Goal: Task Accomplishment & Management: Manage account settings

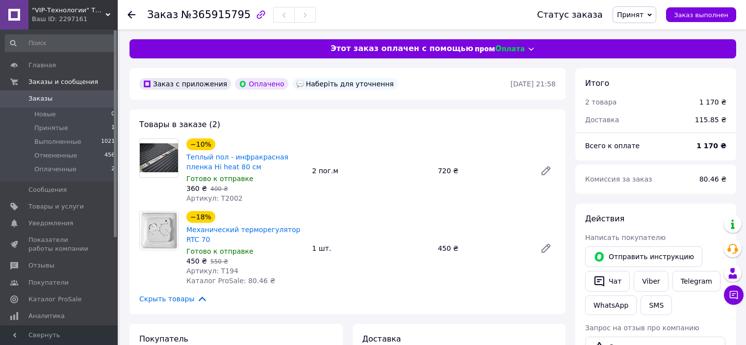
scroll to position [367, 0]
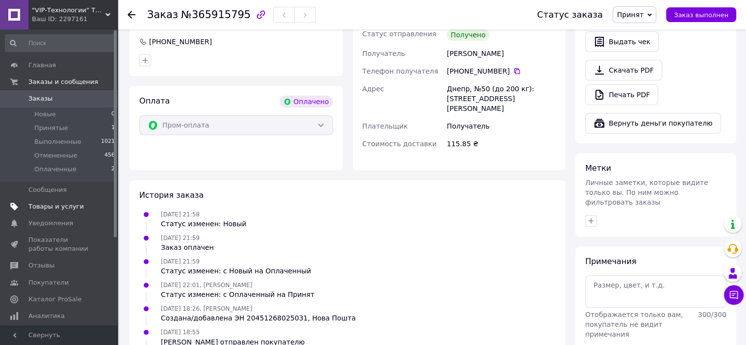
click at [37, 208] on span "Товары и услуги" at bounding box center [55, 206] width 55 height 9
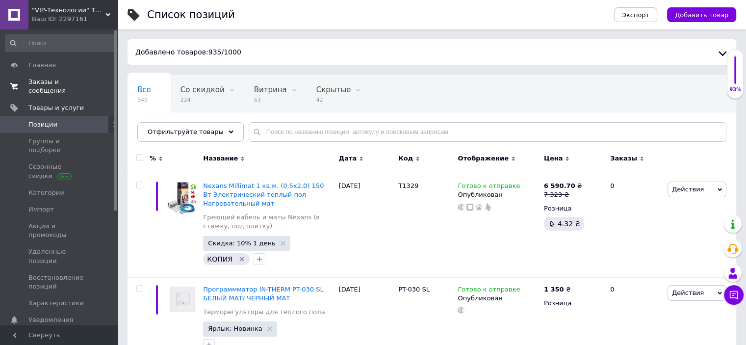
click at [66, 83] on span "Заказы и сообщения" at bounding box center [59, 86] width 62 height 18
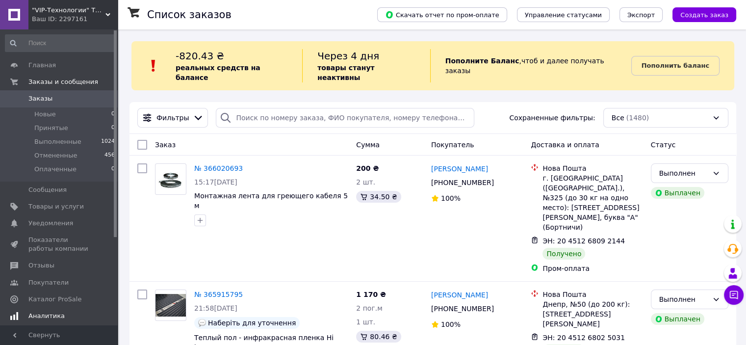
click at [28, 315] on span "Аналитика" at bounding box center [46, 315] width 36 height 9
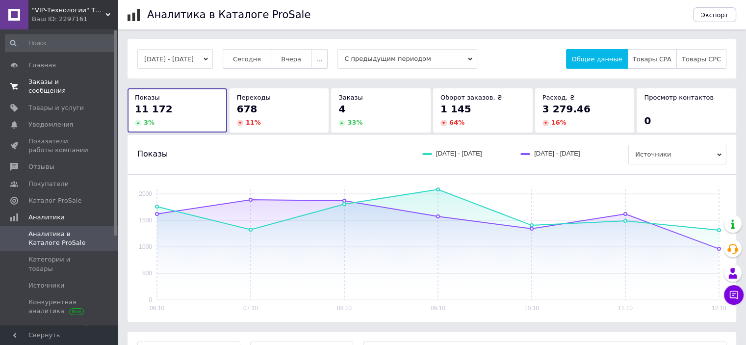
click at [57, 82] on span "Заказы и сообщения" at bounding box center [59, 86] width 62 height 18
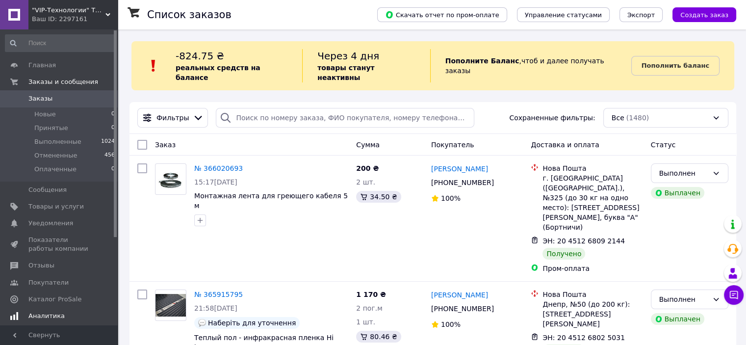
click at [43, 311] on span "Аналитика" at bounding box center [46, 315] width 36 height 9
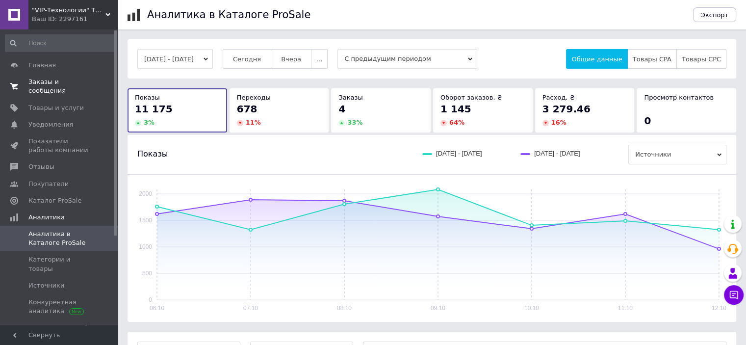
click at [40, 80] on span "Заказы и сообщения" at bounding box center [59, 86] width 62 height 18
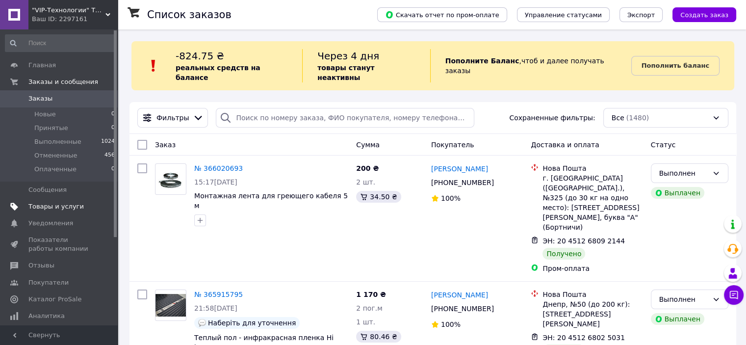
click at [47, 200] on link "Товары и услуги" at bounding box center [60, 206] width 121 height 17
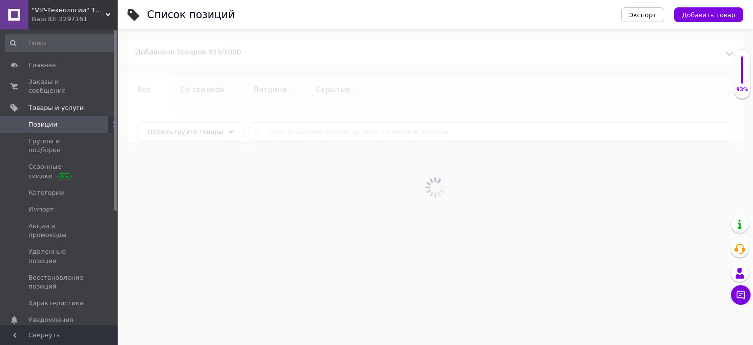
click at [198, 89] on span "Со скидкой" at bounding box center [202, 89] width 44 height 9
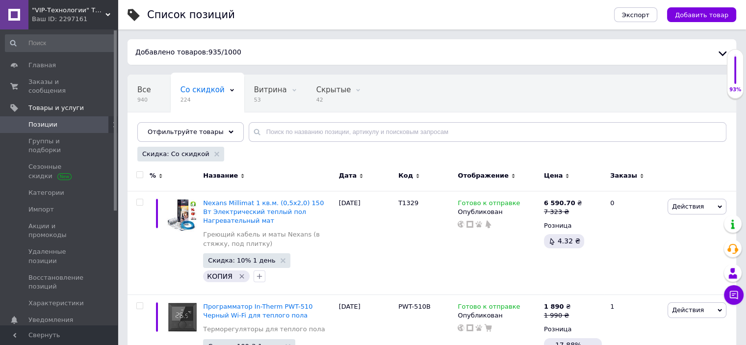
click at [198, 89] on span "Со скидкой" at bounding box center [202, 89] width 44 height 9
click at [140, 174] on input "checkbox" at bounding box center [139, 175] width 6 height 6
checkbox input "true"
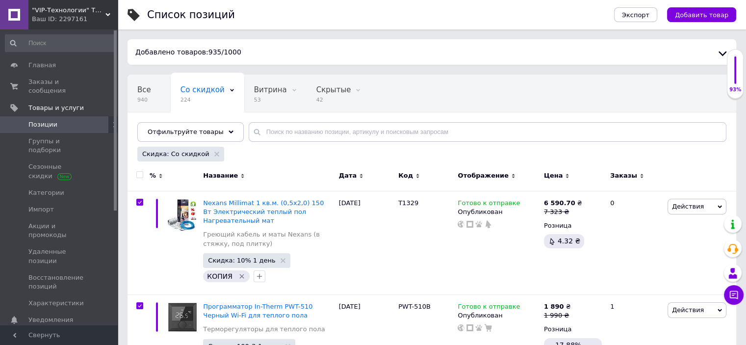
checkbox input "true"
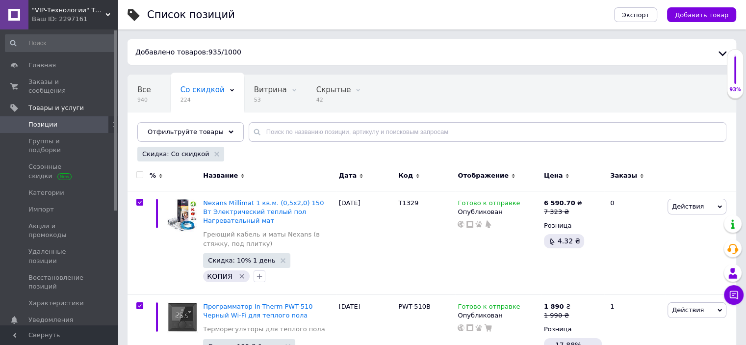
checkbox input "true"
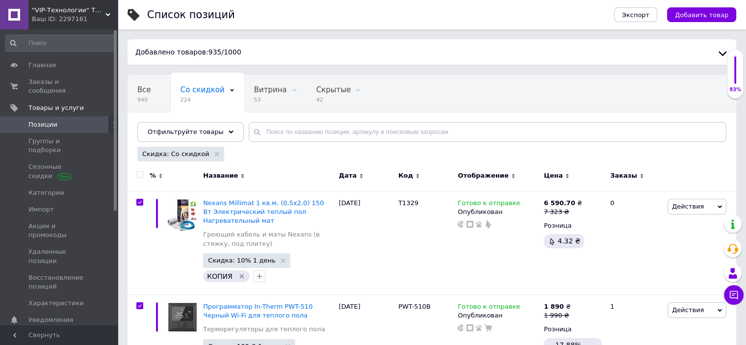
checkbox input "true"
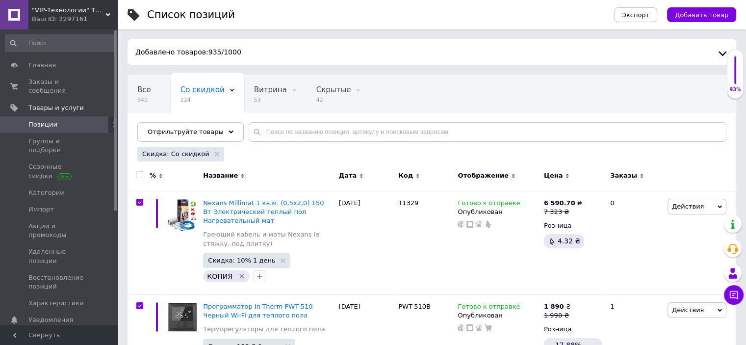
checkbox input "true"
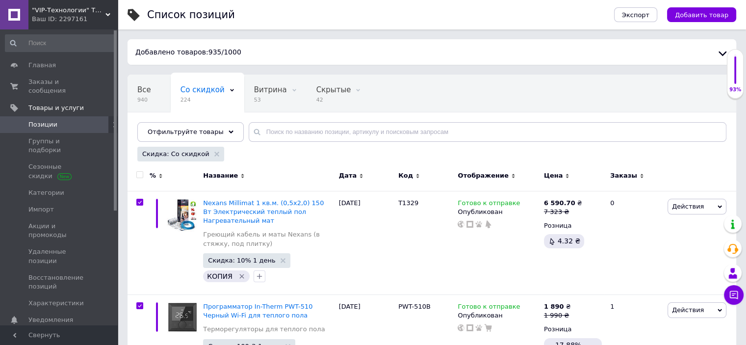
checkbox input "true"
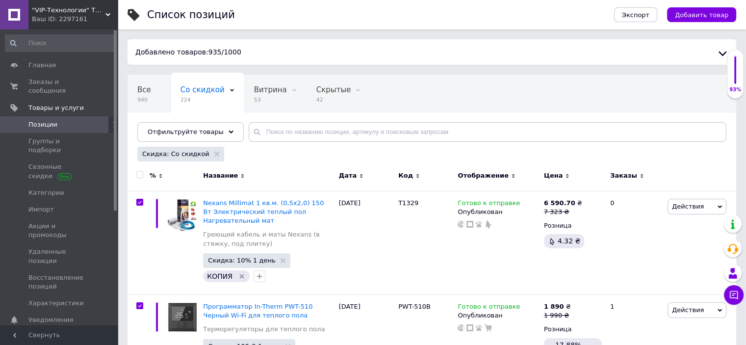
checkbox input "true"
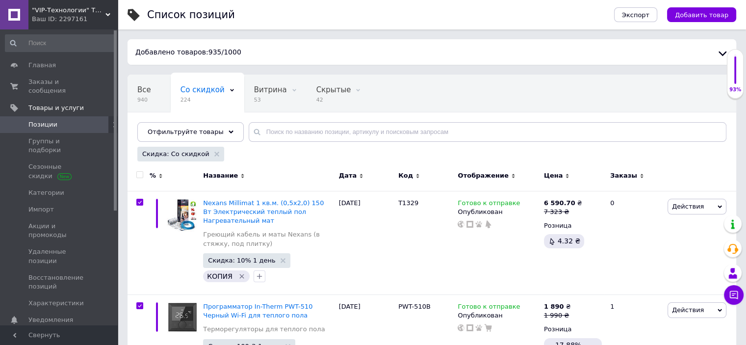
checkbox input "true"
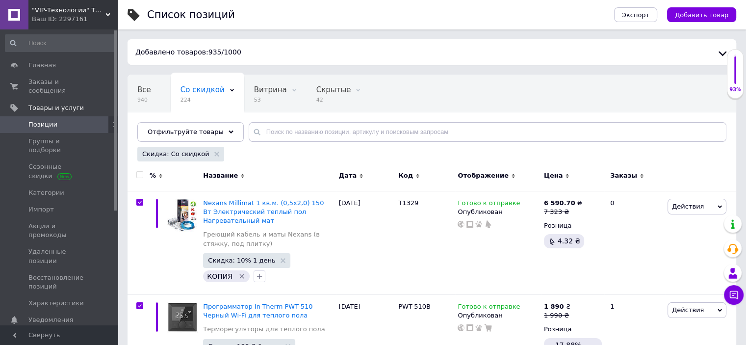
checkbox input "true"
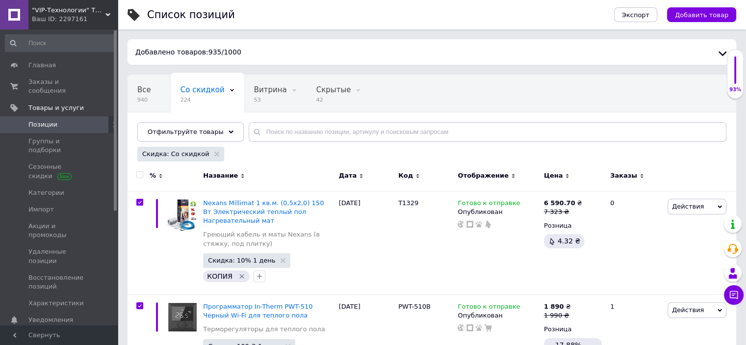
checkbox input "true"
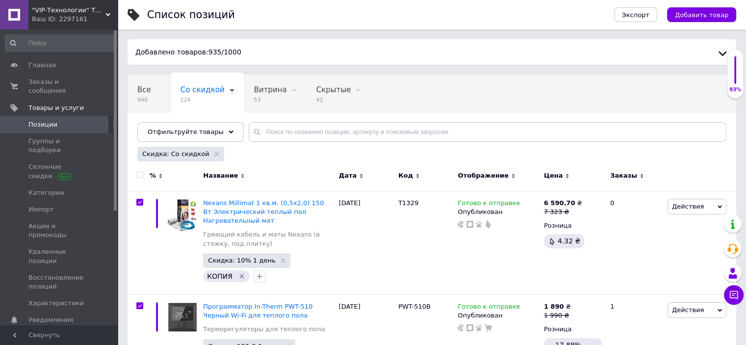
checkbox input "true"
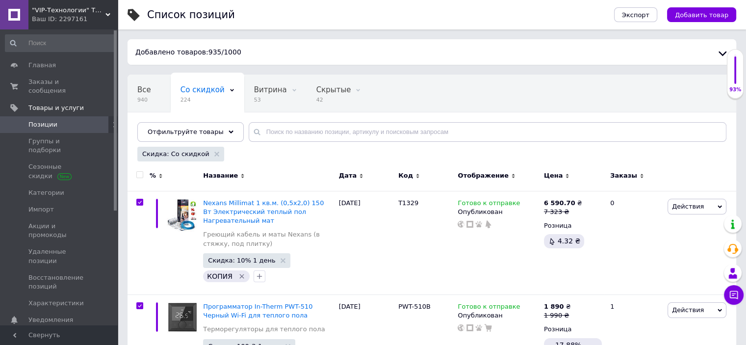
checkbox input "true"
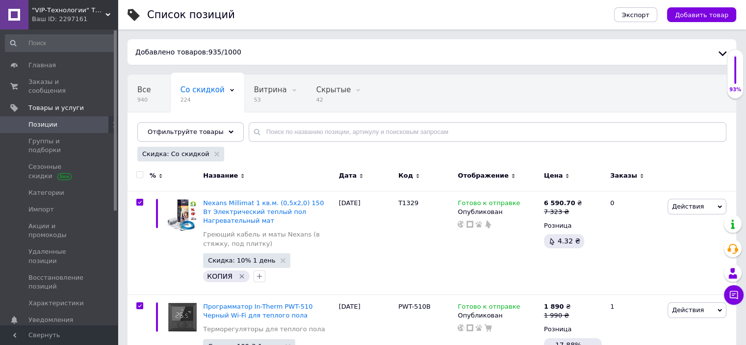
checkbox input "true"
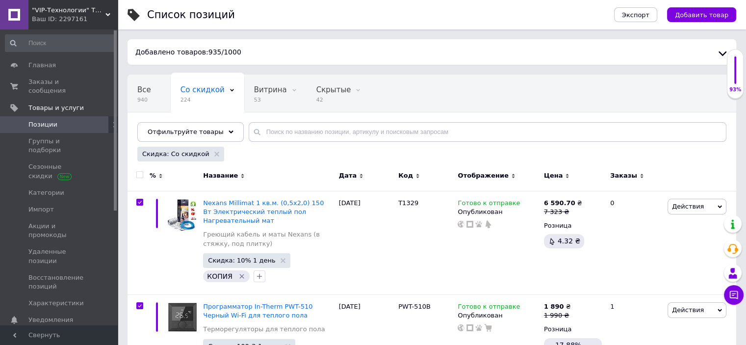
checkbox input "true"
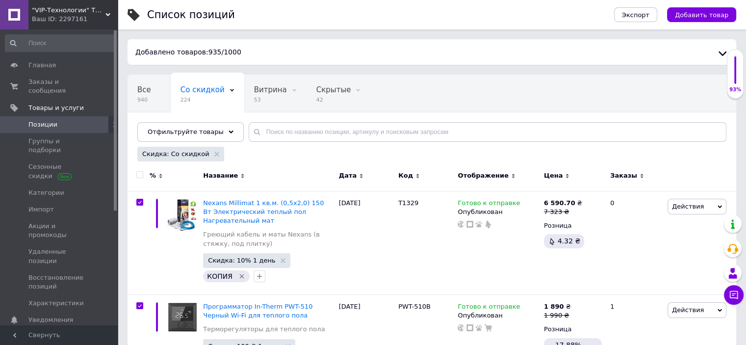
checkbox input "true"
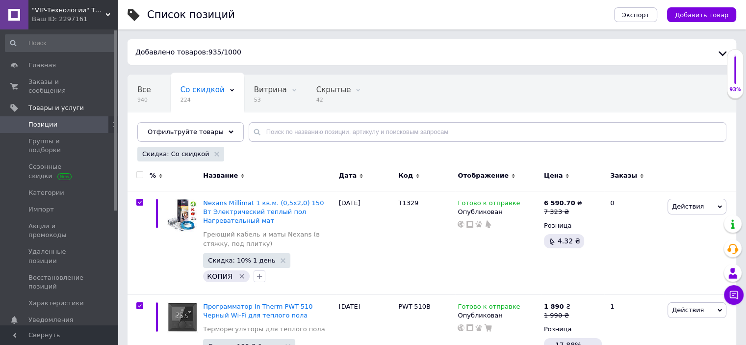
checkbox input "true"
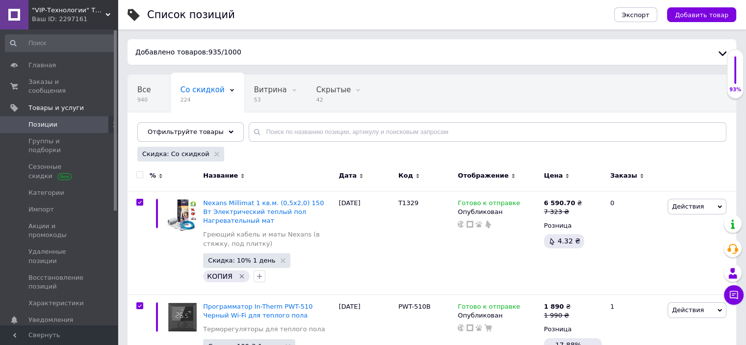
checkbox input "true"
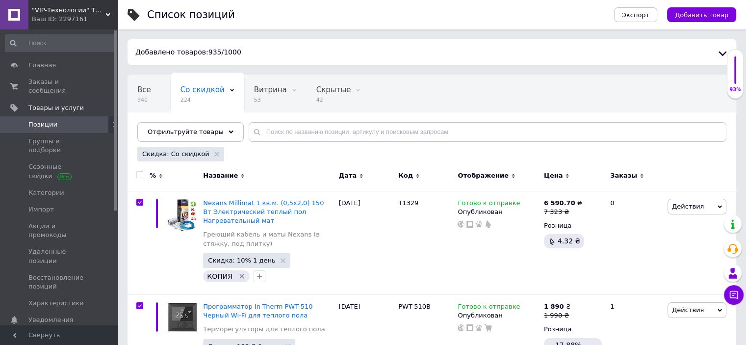
checkbox input "true"
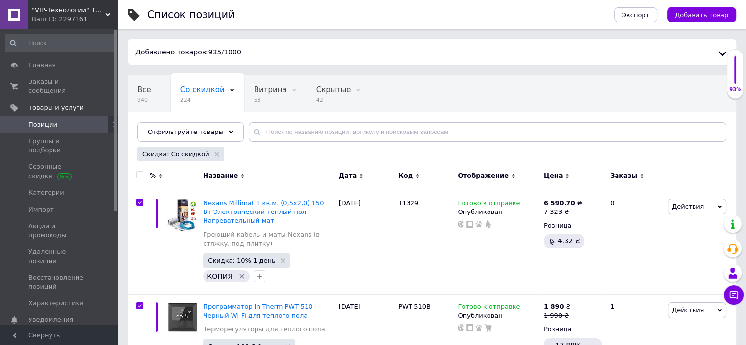
checkbox input "true"
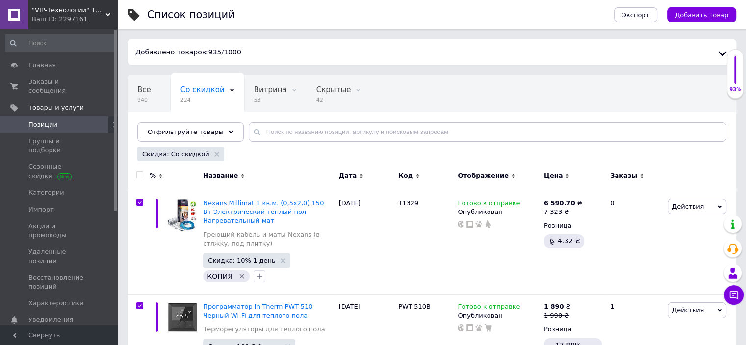
checkbox input "true"
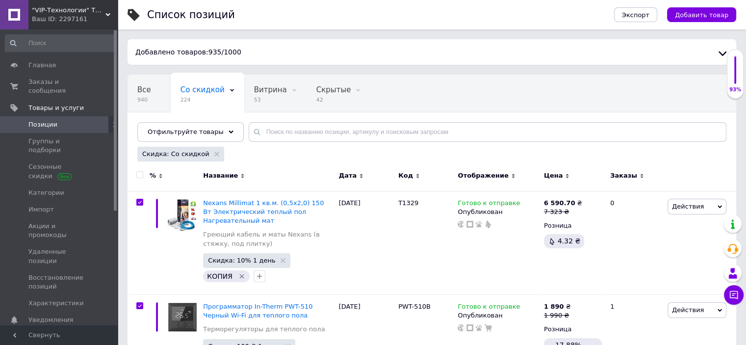
checkbox input "true"
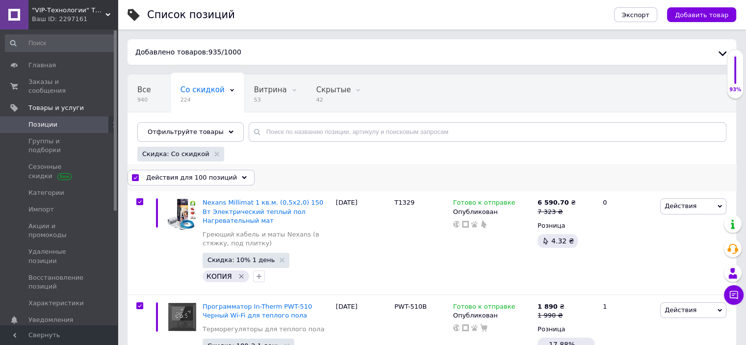
click at [242, 176] on icon at bounding box center [244, 177] width 5 height 5
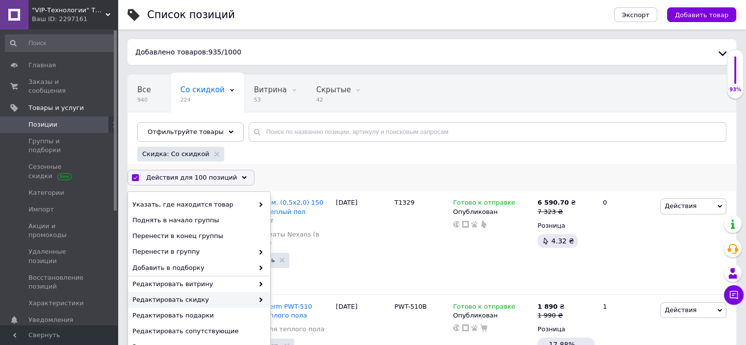
click at [184, 298] on span "Редактировать скидку" at bounding box center [192, 299] width 121 height 9
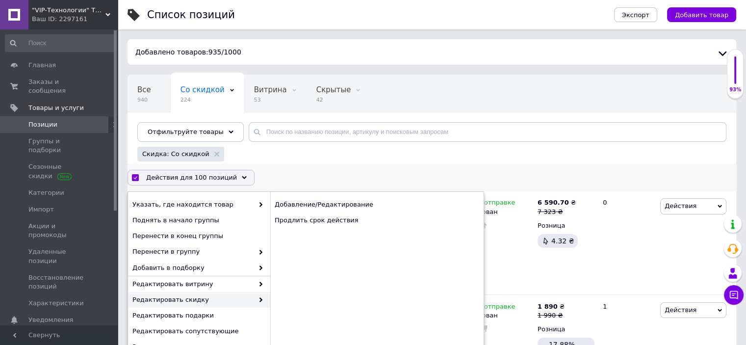
click at [214, 304] on div "Редактировать скидку" at bounding box center [199, 300] width 142 height 16
click at [307, 223] on div "Продлить срок действия" at bounding box center [376, 220] width 213 height 16
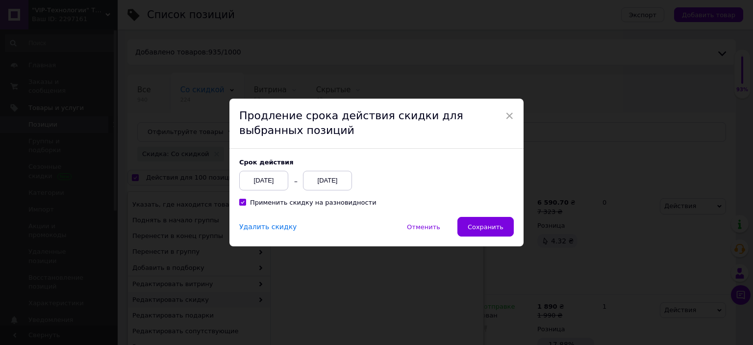
click at [319, 172] on div "[DATE]" at bounding box center [327, 181] width 49 height 20
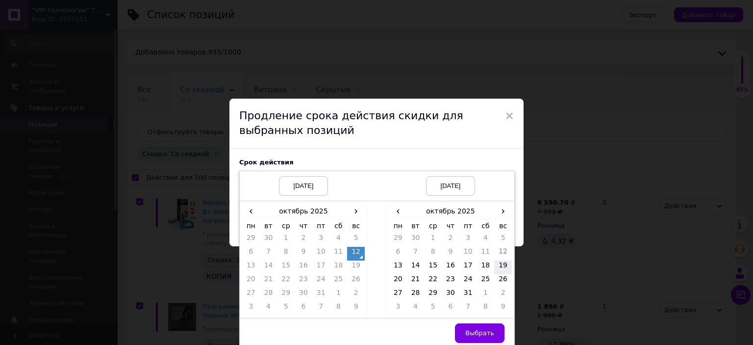
click at [500, 270] on td "19" at bounding box center [503, 267] width 18 height 14
click at [494, 328] on button "Выбрать" at bounding box center [480, 333] width 50 height 20
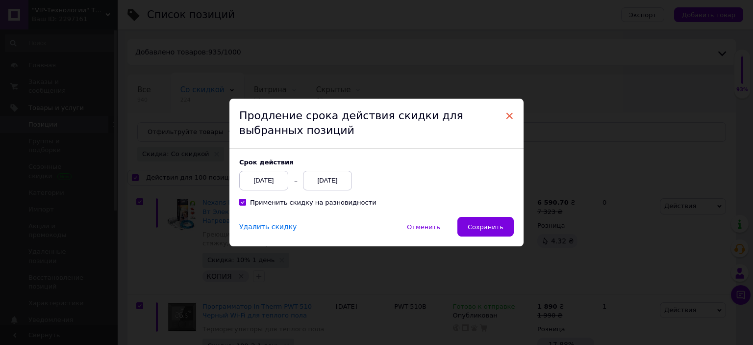
click at [506, 112] on span "×" at bounding box center [509, 115] width 9 height 17
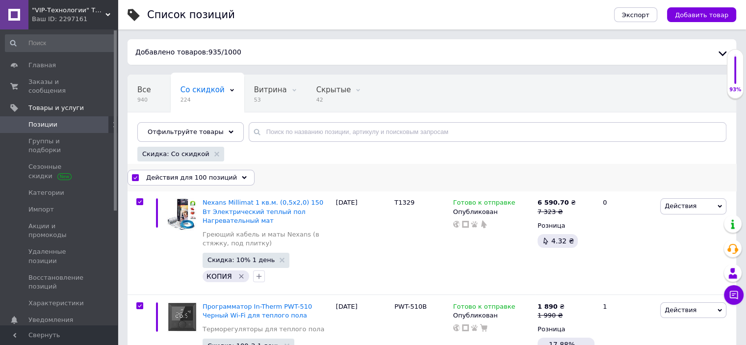
click at [208, 176] on span "Действия для 100 позиций" at bounding box center [191, 177] width 91 height 9
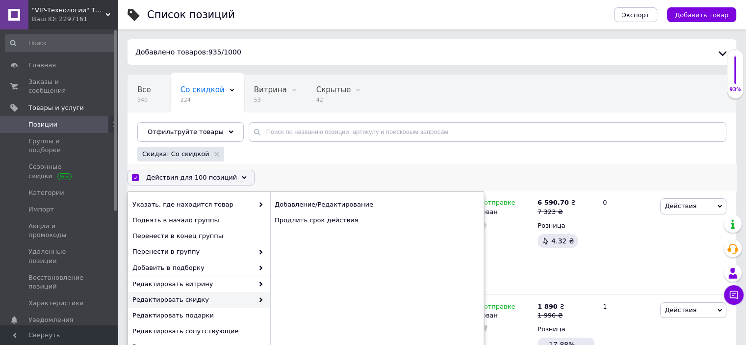
click at [188, 296] on span "Редактировать скидку" at bounding box center [192, 299] width 121 height 9
click at [305, 221] on div "Продлить срок действия" at bounding box center [376, 220] width 213 height 16
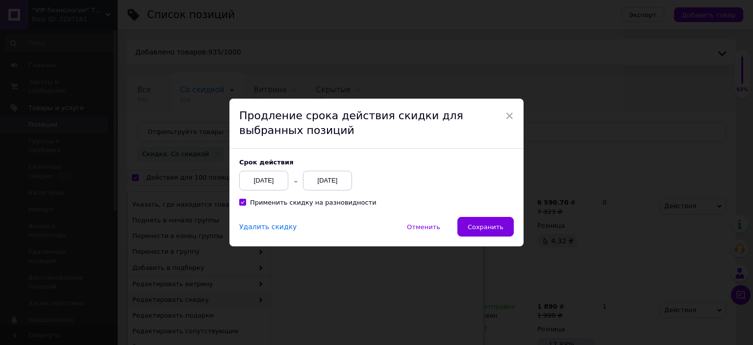
click at [330, 182] on div "[DATE]" at bounding box center [327, 181] width 49 height 20
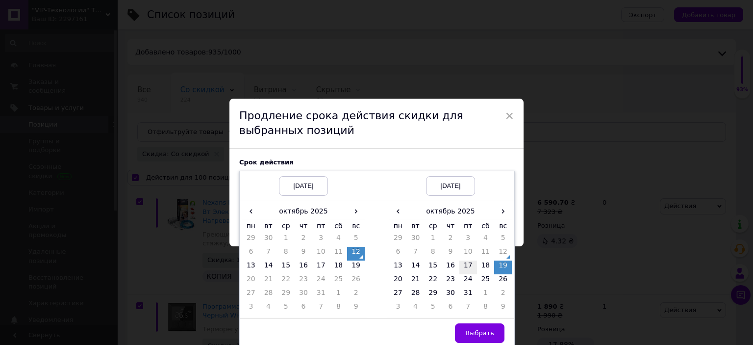
click at [466, 264] on td "17" at bounding box center [468, 267] width 18 height 14
click at [476, 331] on span "Выбрать" at bounding box center [479, 332] width 29 height 7
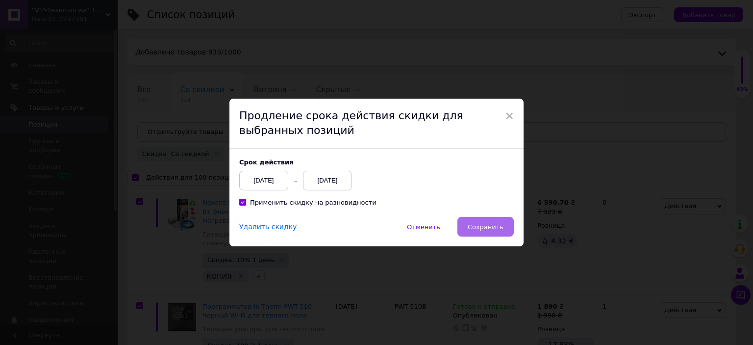
click at [474, 224] on span "Сохранить" at bounding box center [486, 226] width 36 height 7
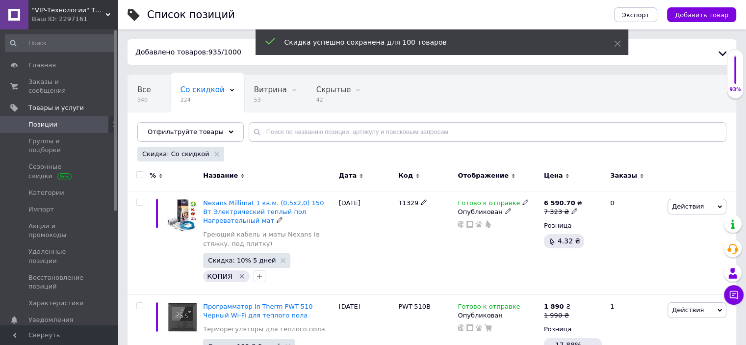
checkbox input "false"
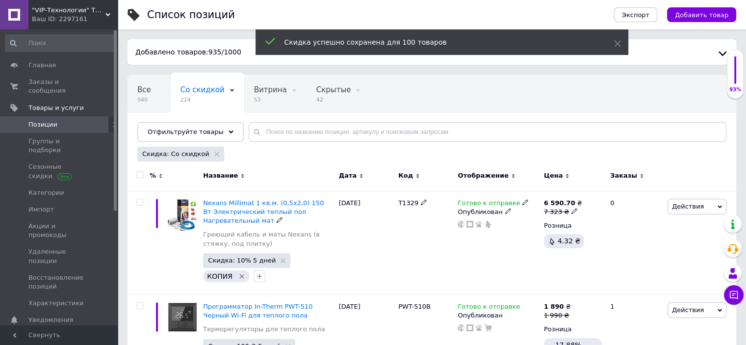
checkbox input "false"
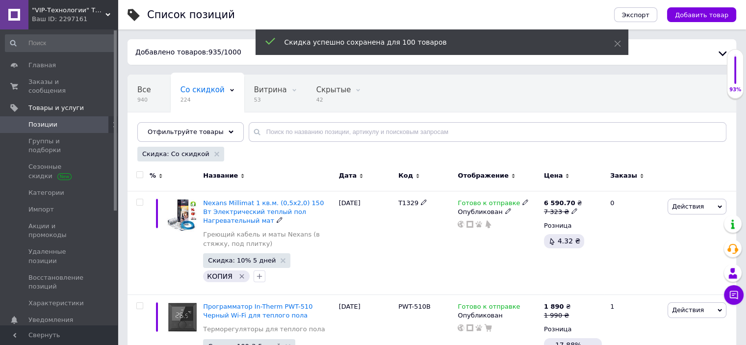
checkbox input "false"
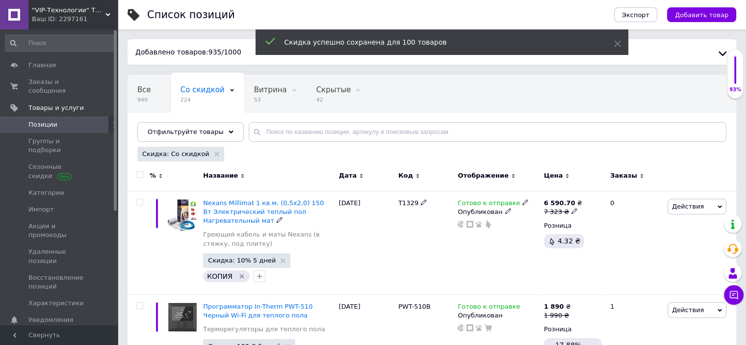
checkbox input "false"
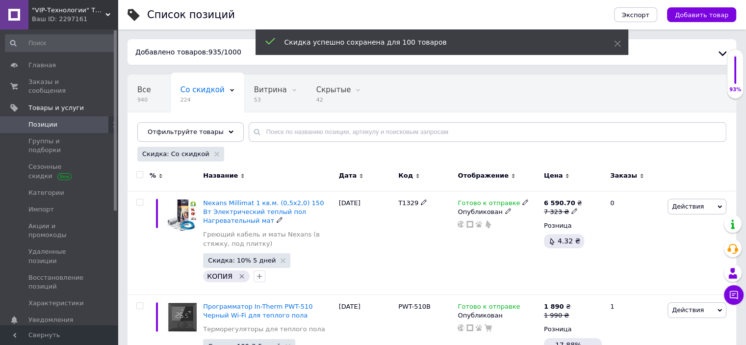
checkbox input "false"
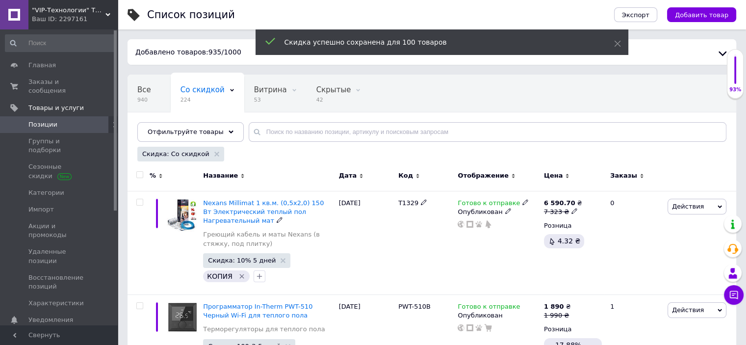
checkbox input "false"
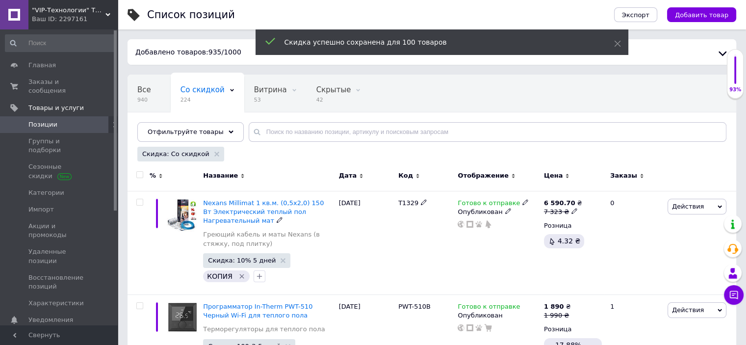
checkbox input "false"
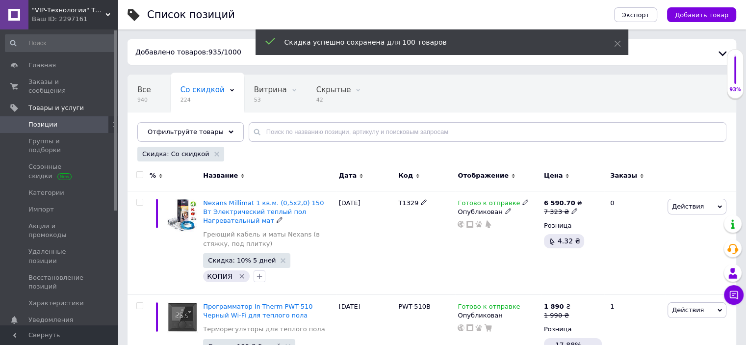
checkbox input "false"
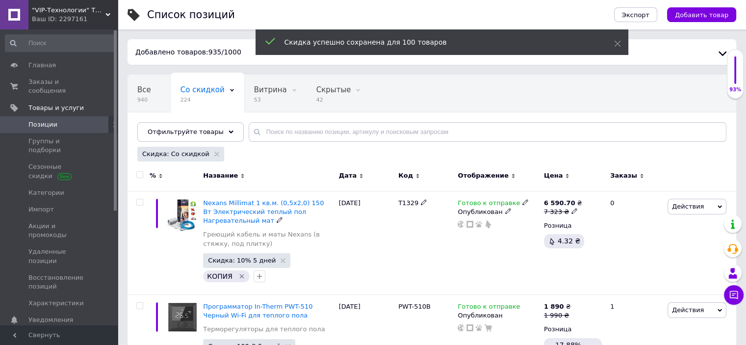
checkbox input "false"
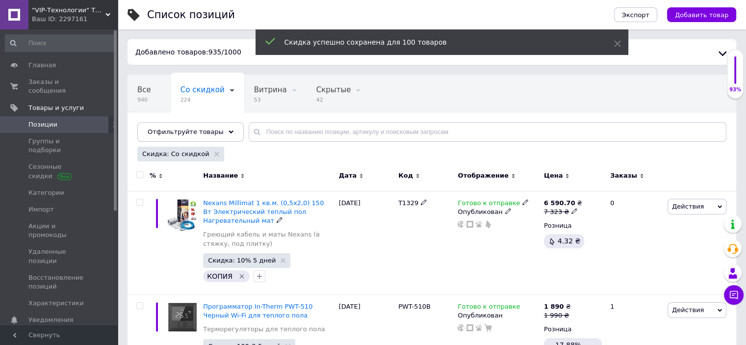
checkbox input "false"
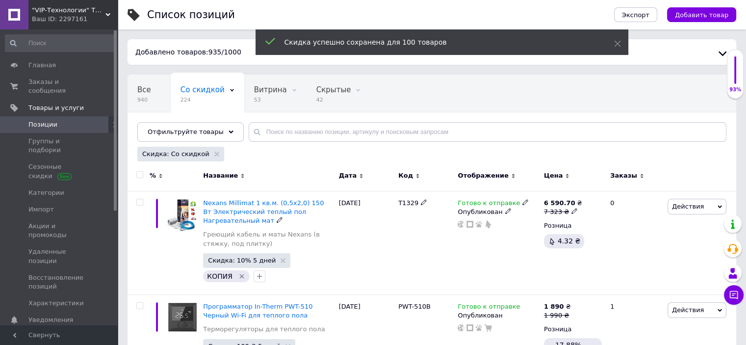
checkbox input "false"
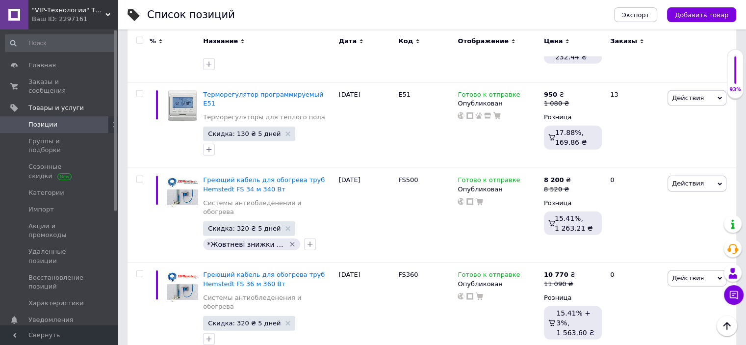
scroll to position [9842, 0]
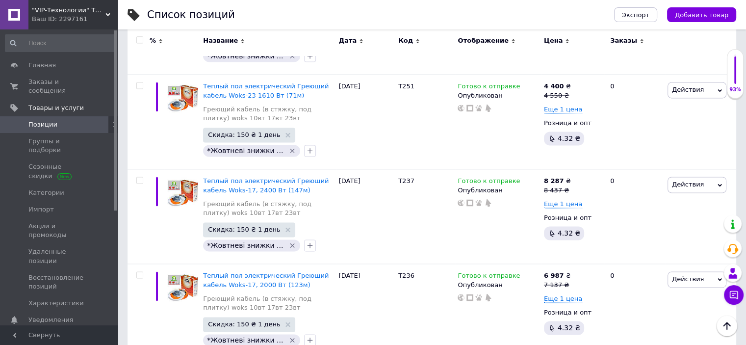
scroll to position [5101, 0]
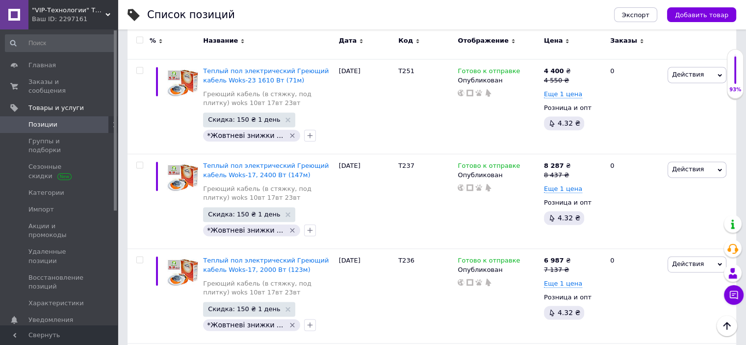
click at [140, 39] on input "checkbox" at bounding box center [139, 40] width 6 height 6
checkbox input "true"
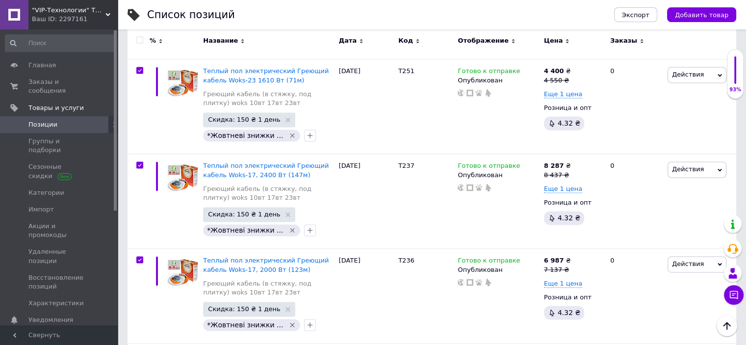
checkbox input "true"
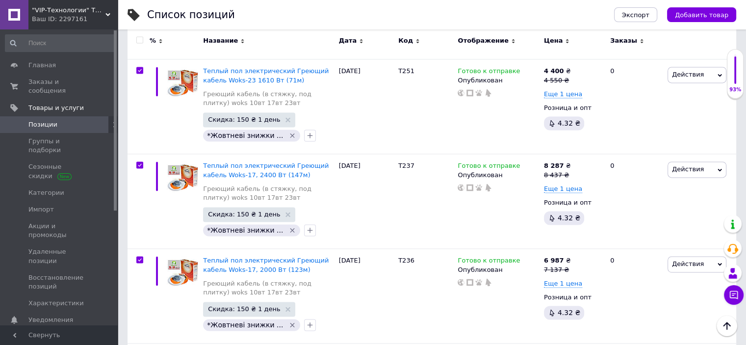
checkbox input "true"
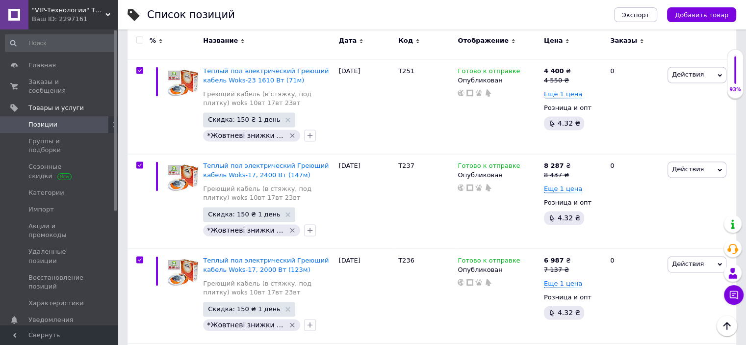
checkbox input "true"
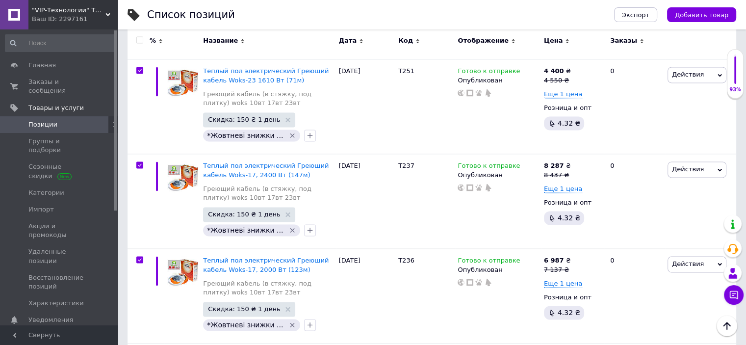
checkbox input "true"
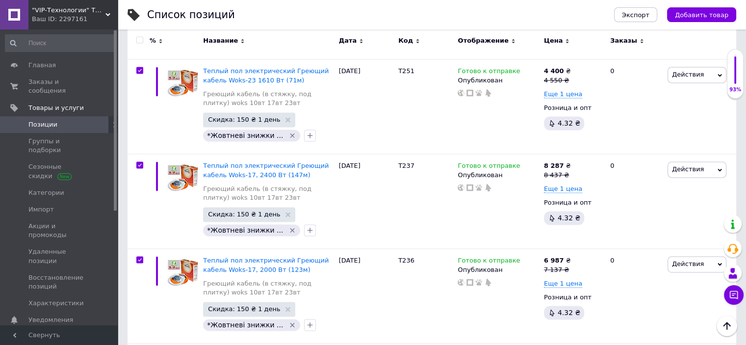
checkbox input "true"
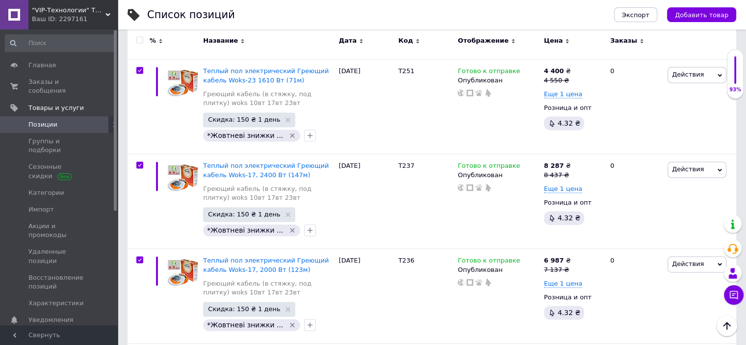
checkbox input "true"
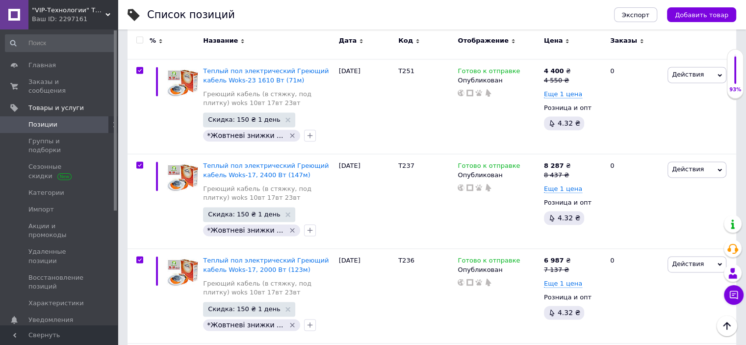
checkbox input "true"
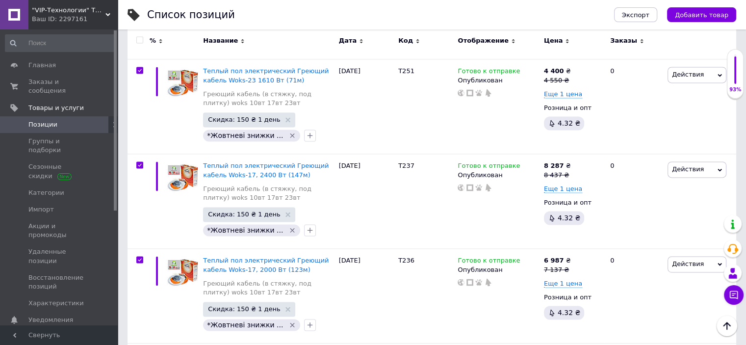
checkbox input "true"
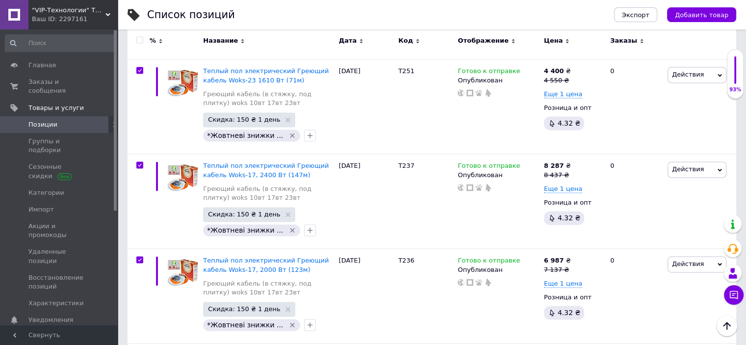
checkbox input "true"
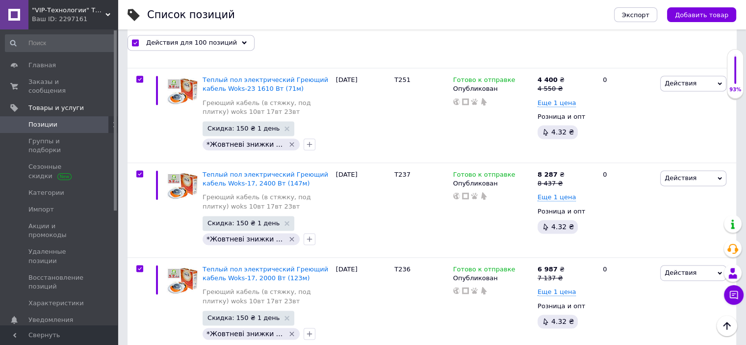
scroll to position [5243, 0]
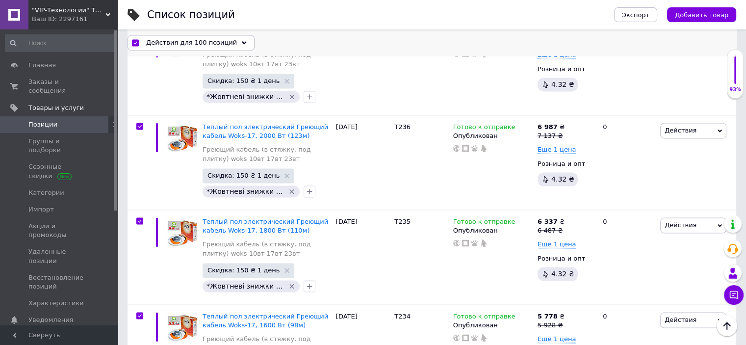
click at [222, 38] on span "Действия для 100 позиций" at bounding box center [191, 42] width 91 height 9
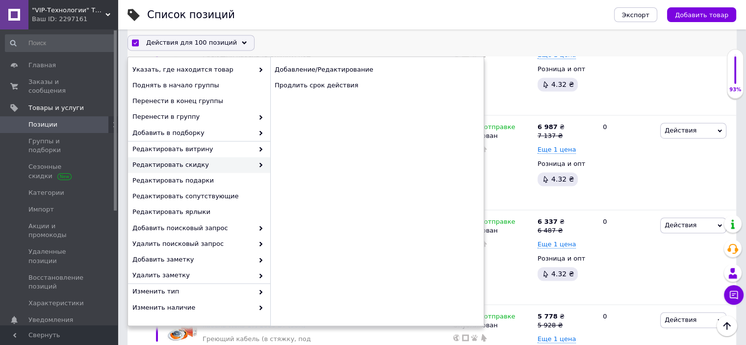
click at [199, 170] on div "Редактировать скидку" at bounding box center [199, 165] width 142 height 16
click at [286, 84] on div "Продлить срок действия" at bounding box center [376, 86] width 213 height 16
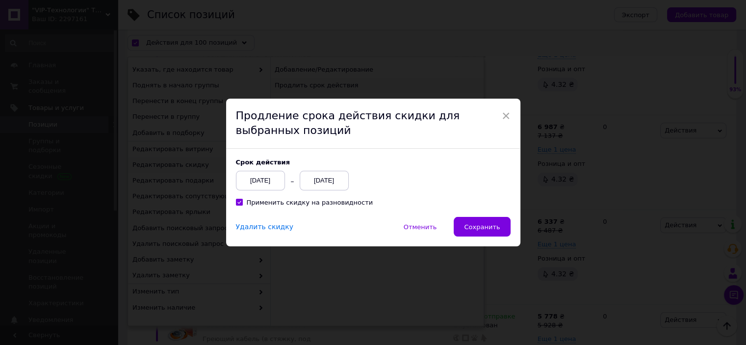
scroll to position [5203, 0]
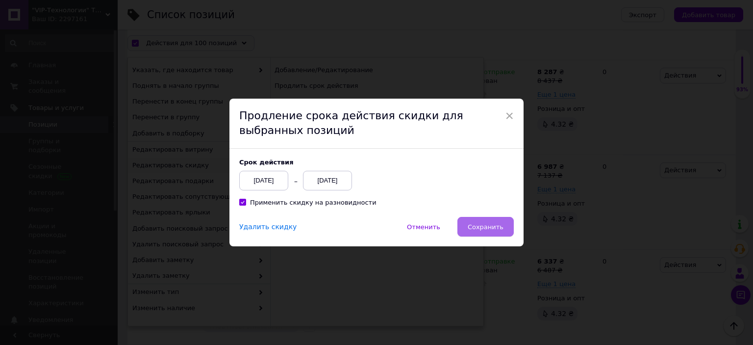
click at [494, 225] on span "Сохранить" at bounding box center [486, 226] width 36 height 7
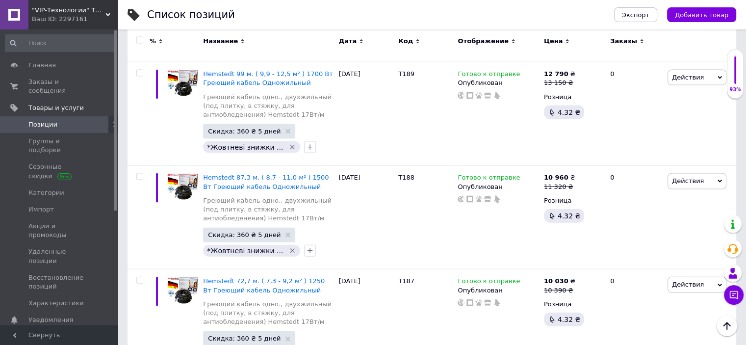
scroll to position [9734, 0]
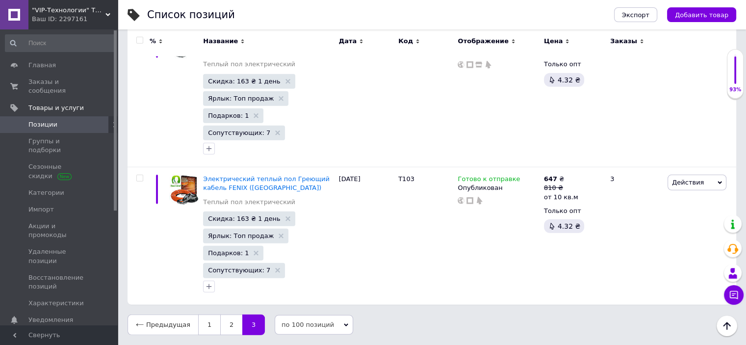
scroll to position [2470, 0]
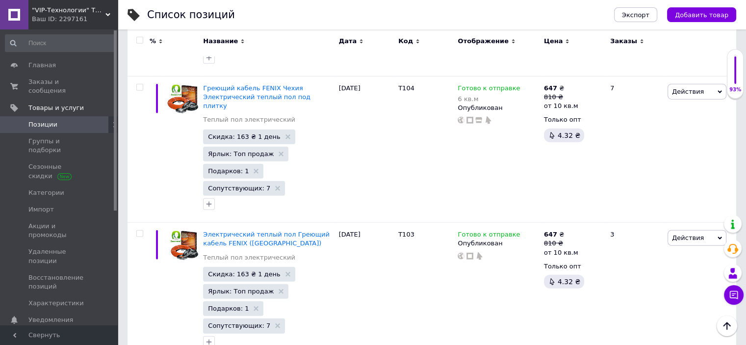
click at [137, 38] on input "checkbox" at bounding box center [139, 40] width 6 height 6
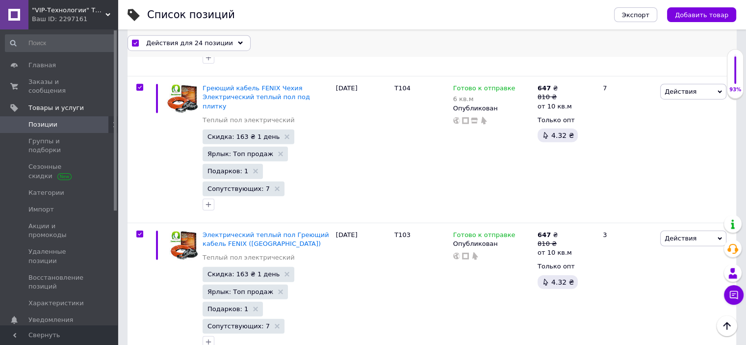
click at [200, 41] on span "Действия для 24 позиции" at bounding box center [189, 42] width 87 height 9
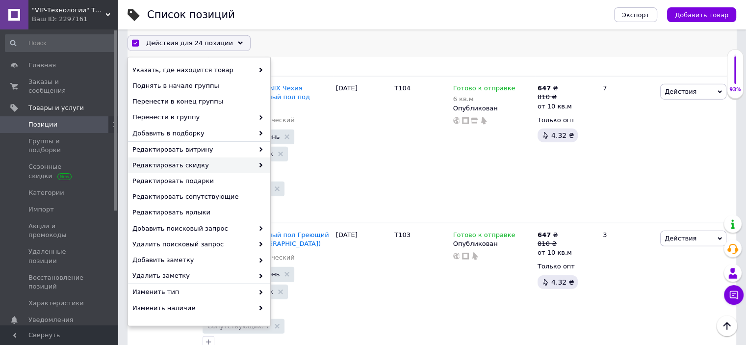
click at [183, 162] on span "Редактировать скидку" at bounding box center [192, 165] width 121 height 9
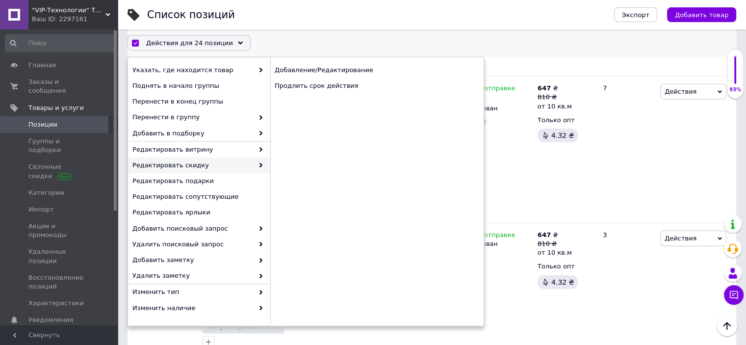
click at [226, 168] on span "Редактировать скидку" at bounding box center [192, 165] width 121 height 9
click at [306, 87] on div "Продлить срок действия" at bounding box center [376, 86] width 213 height 16
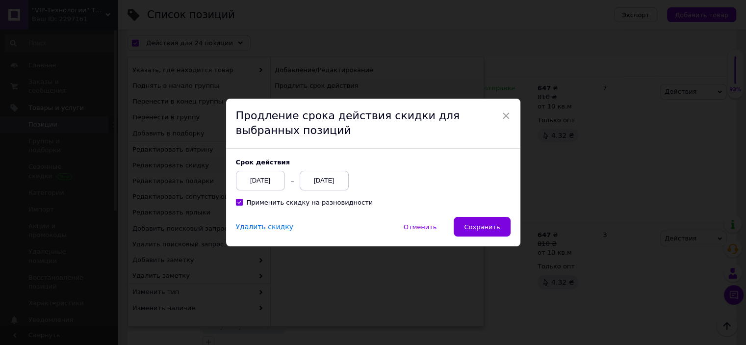
scroll to position [2430, 0]
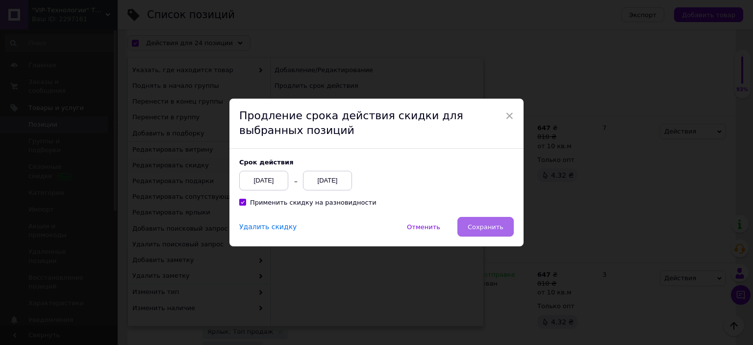
click at [475, 229] on span "Сохранить" at bounding box center [486, 226] width 36 height 7
